Goal: Ask a question

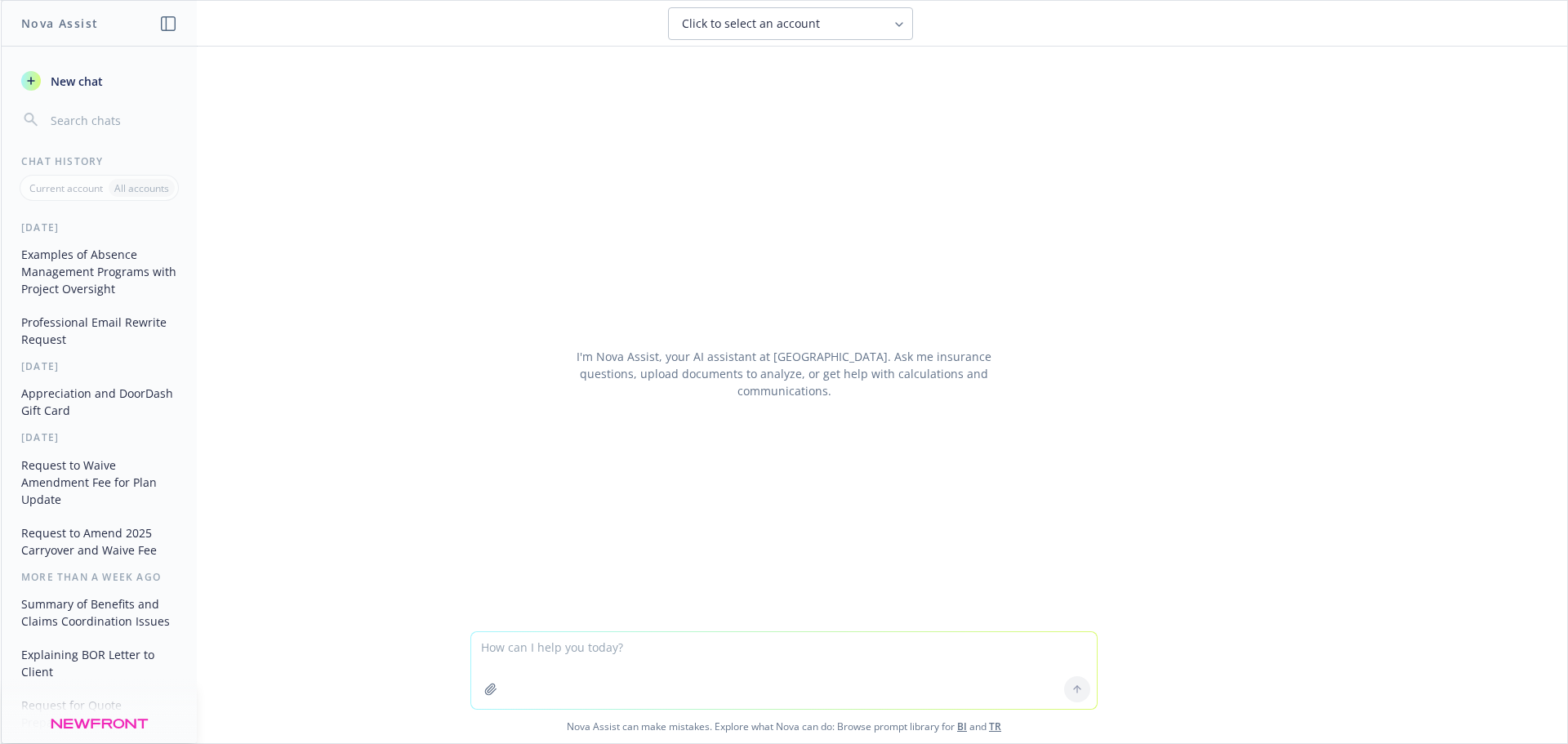
click at [550, 648] on textarea at bounding box center [784, 670] width 626 height 77
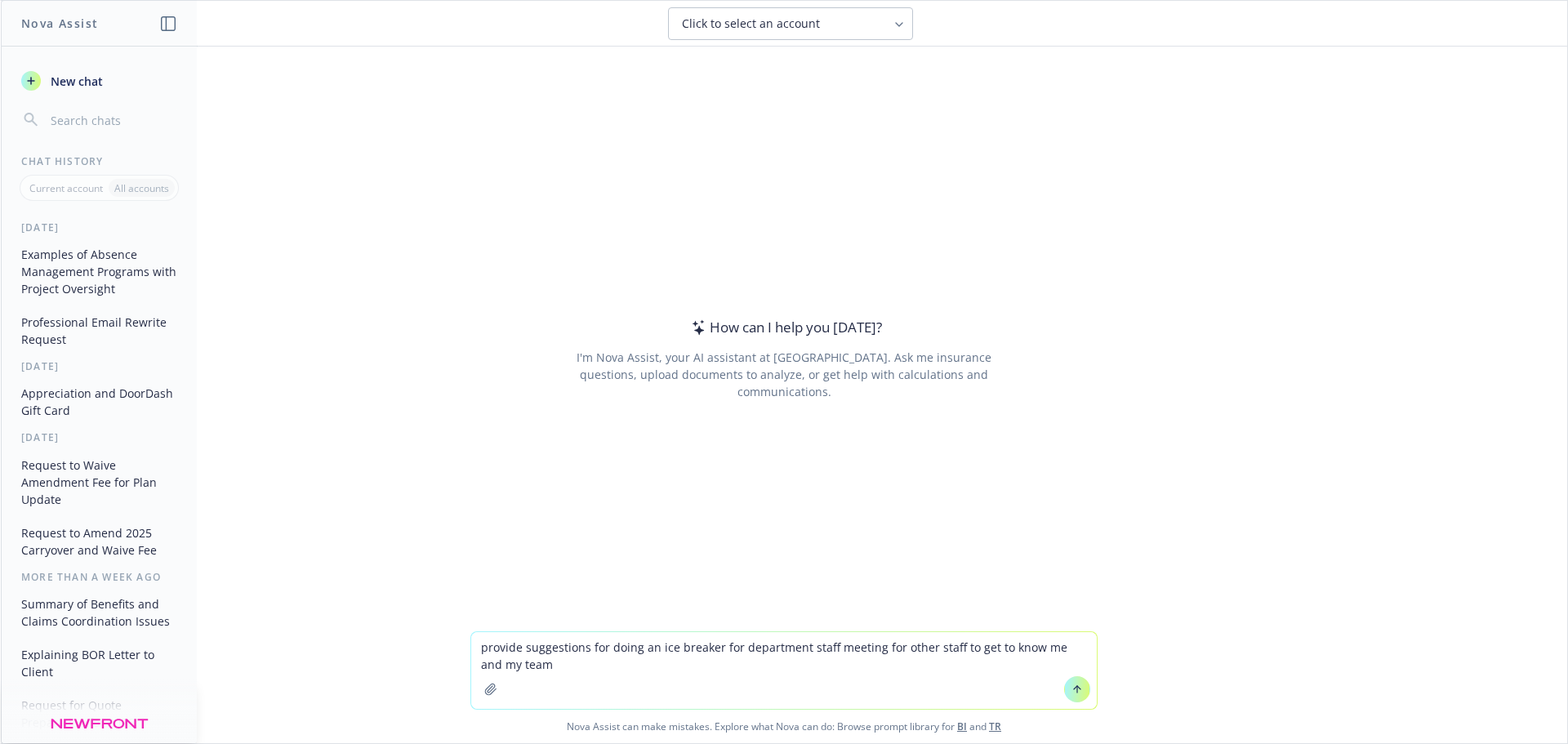
type textarea "provide suggestions for doing an ice breaker for department staff meeting for o…"
